Goal: Transaction & Acquisition: Download file/media

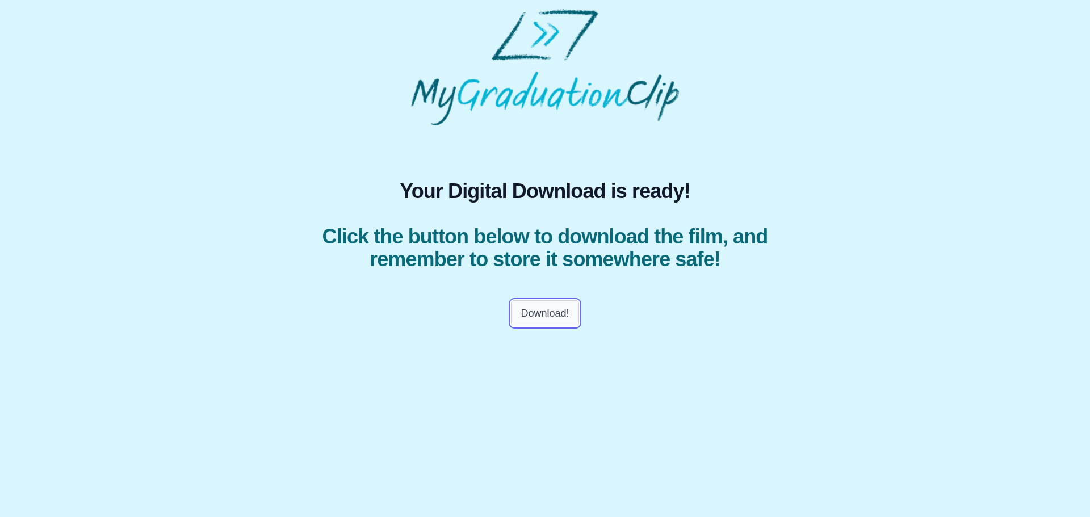
click at [552, 318] on button "Download!" at bounding box center [545, 313] width 68 height 26
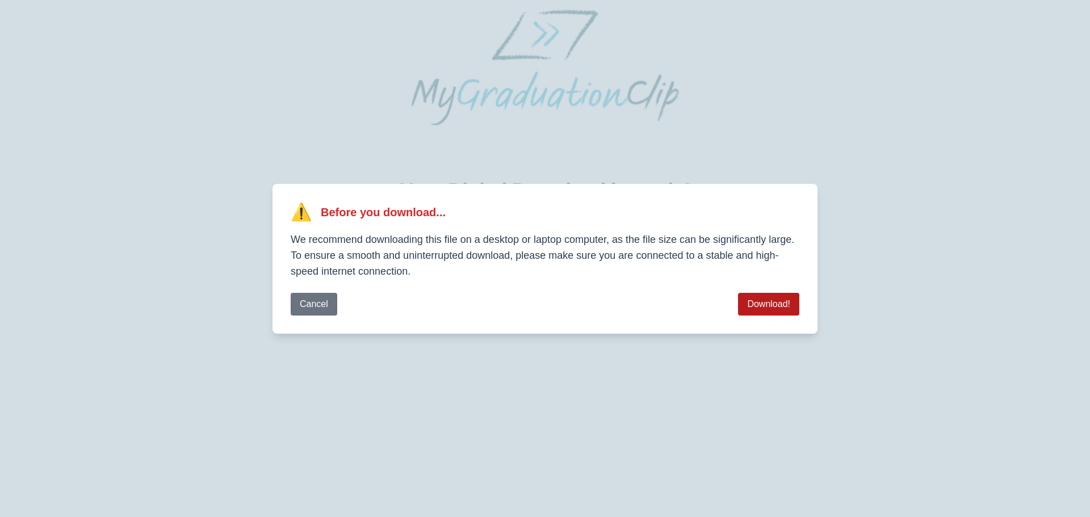
click at [781, 307] on button "Download!" at bounding box center [768, 304] width 61 height 23
